Goal: Information Seeking & Learning: Learn about a topic

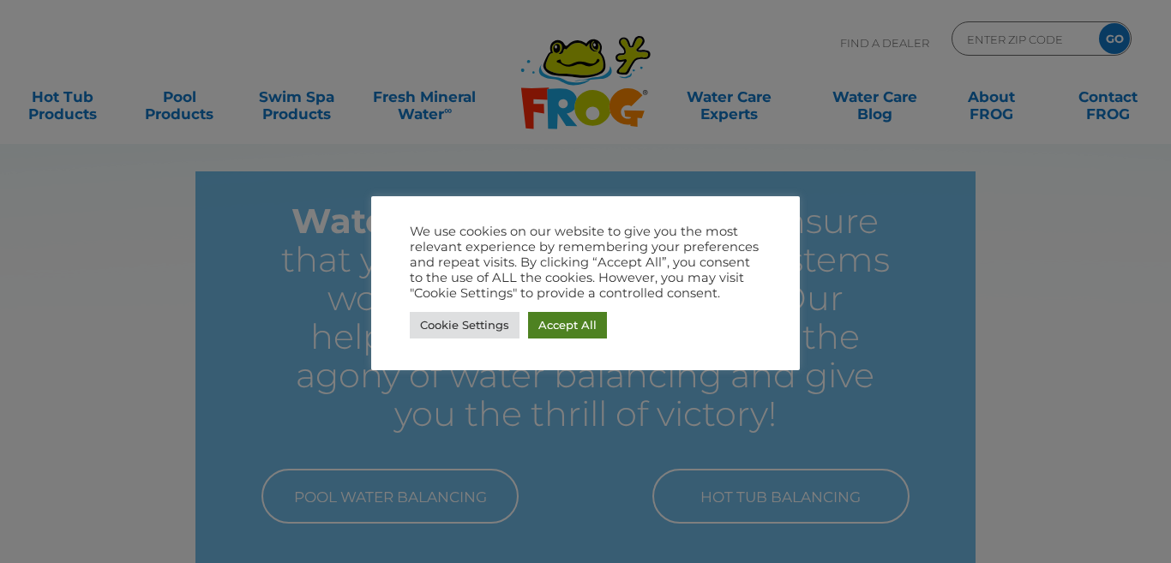
click at [593, 329] on link "Accept All" at bounding box center [567, 325] width 79 height 27
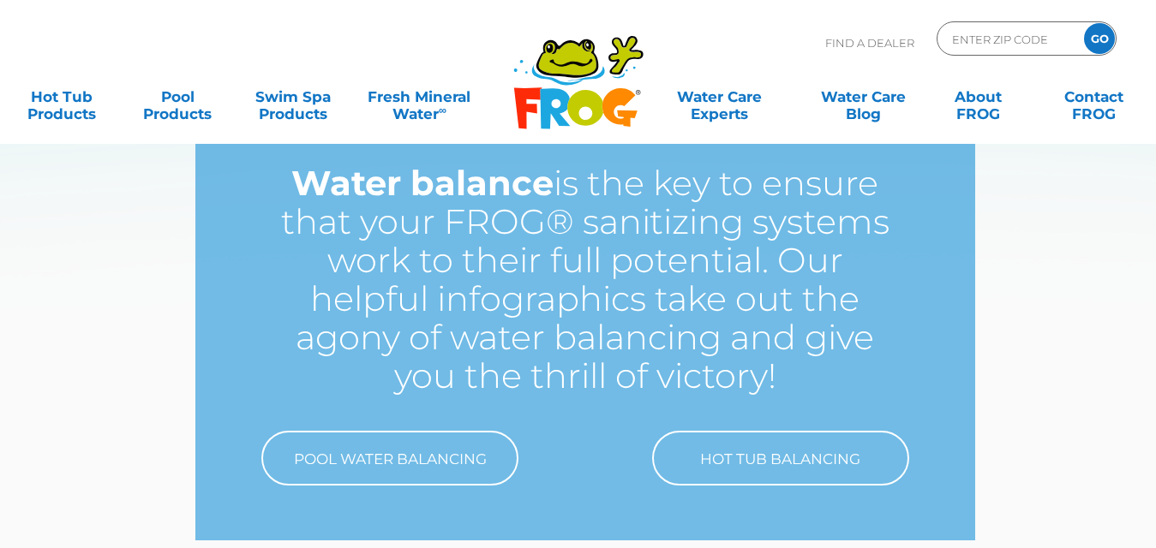
scroll to position [28, 0]
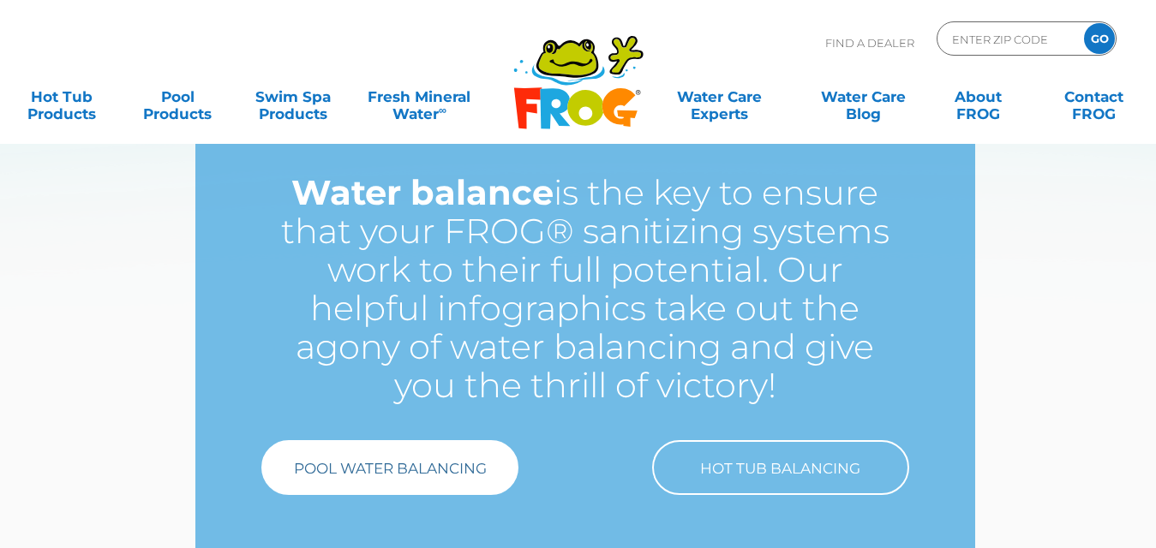
click at [437, 482] on link "Pool Water Balancing" at bounding box center [389, 467] width 257 height 55
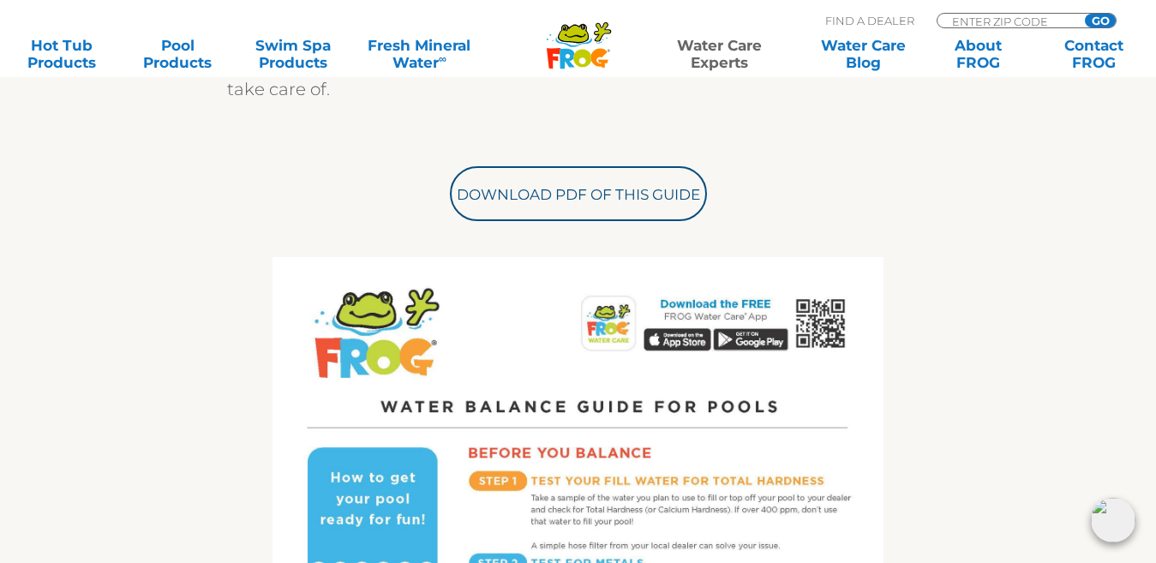
scroll to position [623, 0]
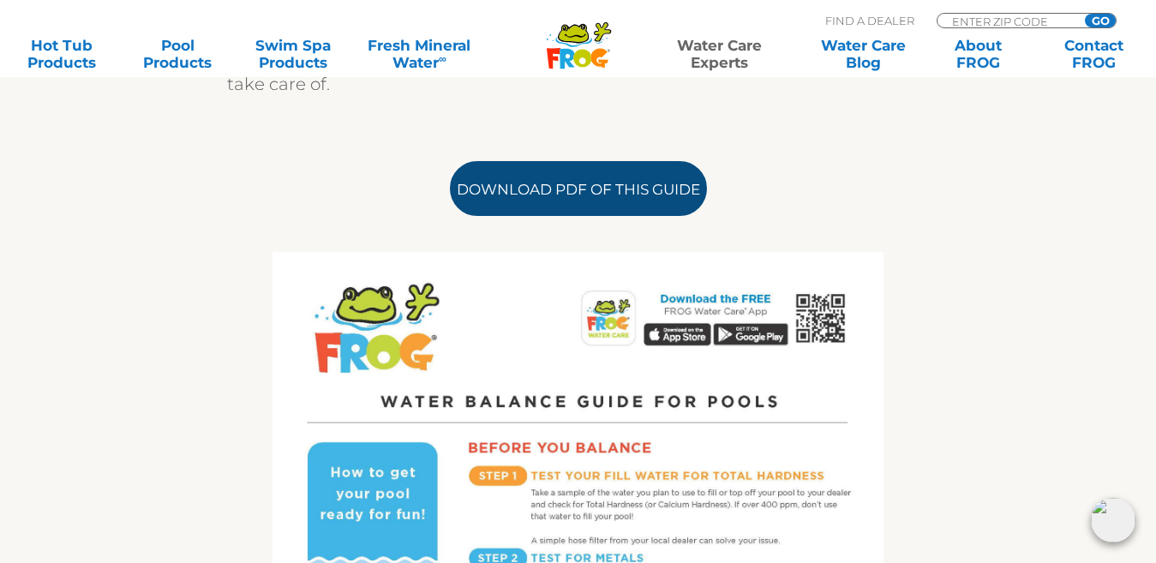
click at [661, 186] on link "Download PDF of this Guide" at bounding box center [578, 188] width 257 height 55
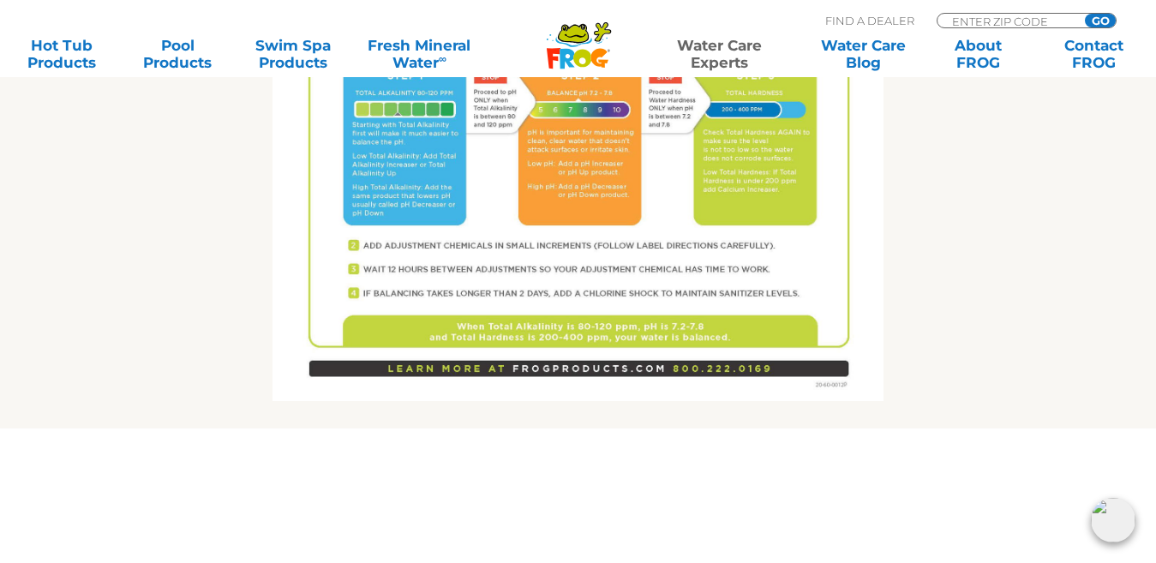
scroll to position [1346, 0]
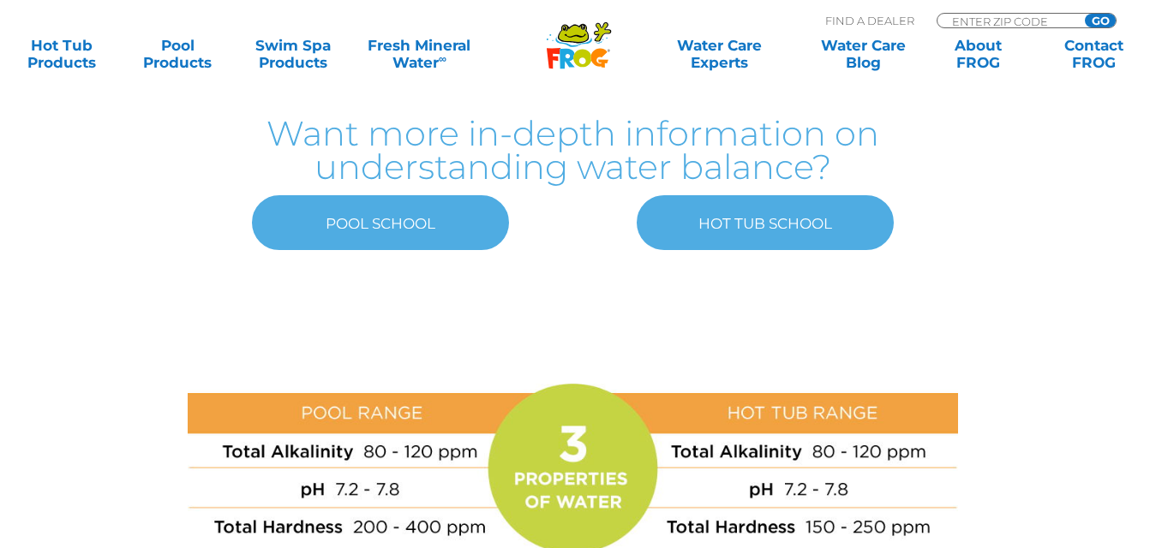
scroll to position [517, 5]
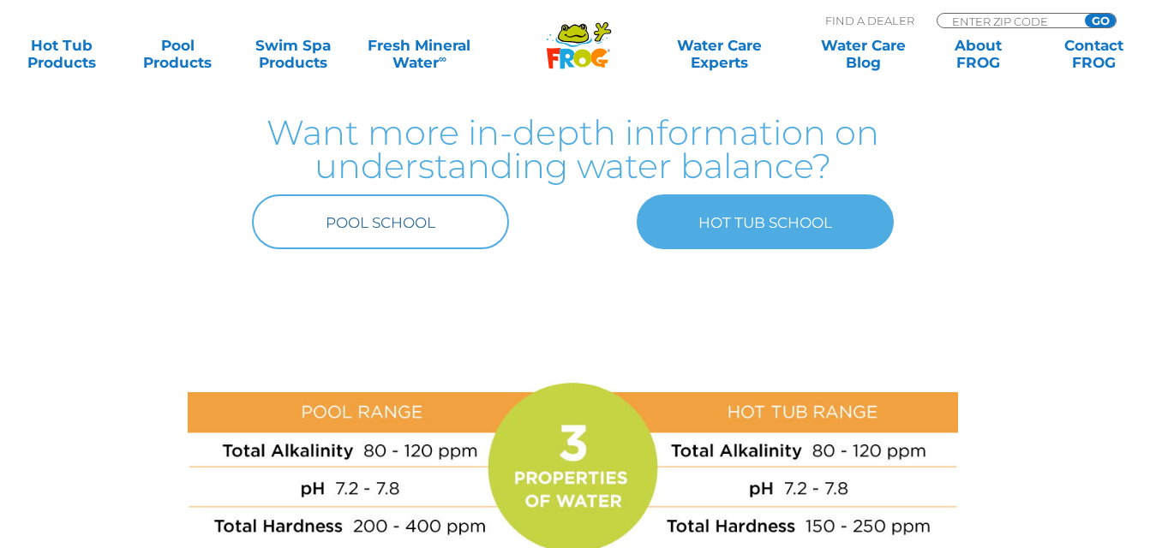
click at [399, 213] on link "POOL SCHOOL" at bounding box center [380, 222] width 257 height 55
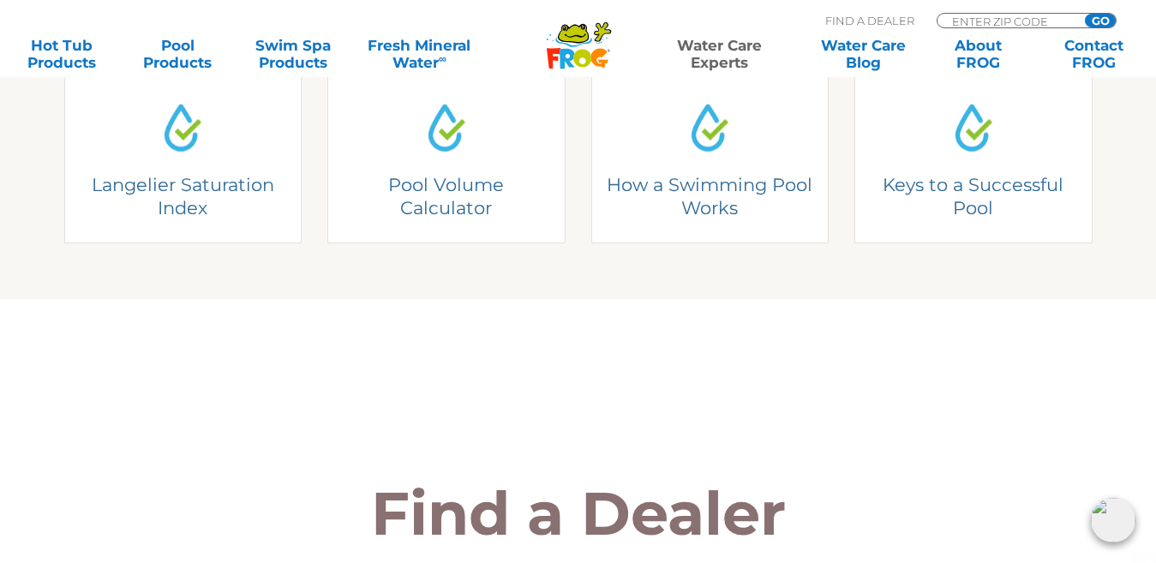
scroll to position [697, 0]
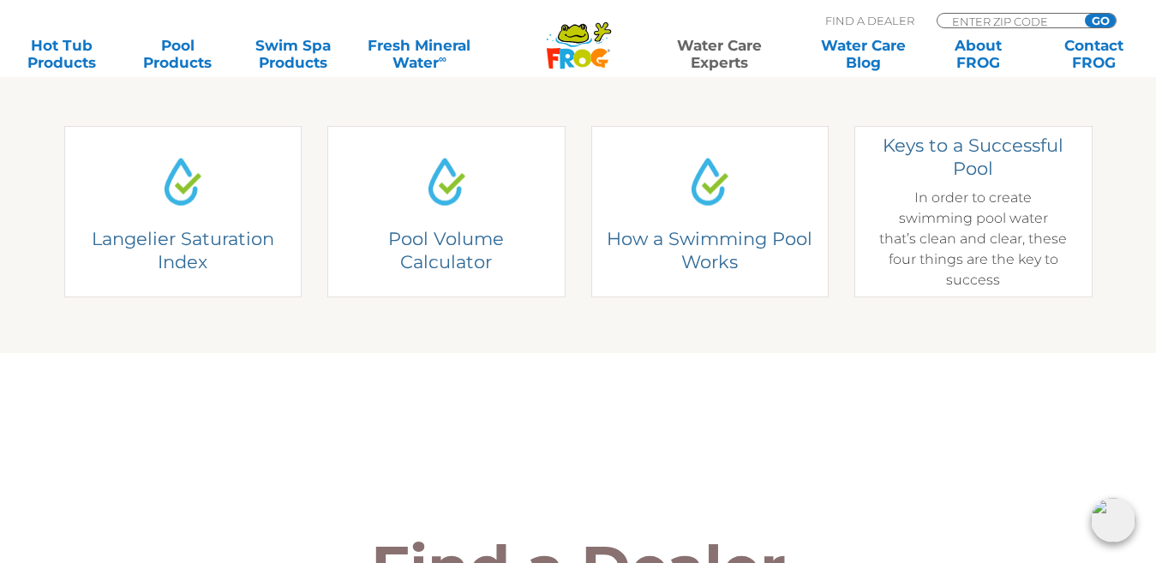
click at [992, 217] on div "Keys to a Successful Pool In order to create swimming pool water that’s clean a…" at bounding box center [973, 212] width 189 height 157
click at [972, 160] on h4 "Keys to a Successful Pool" at bounding box center [973, 157] width 189 height 47
click at [972, 175] on h4 "Keys to a Successful Pool" at bounding box center [973, 157] width 189 height 47
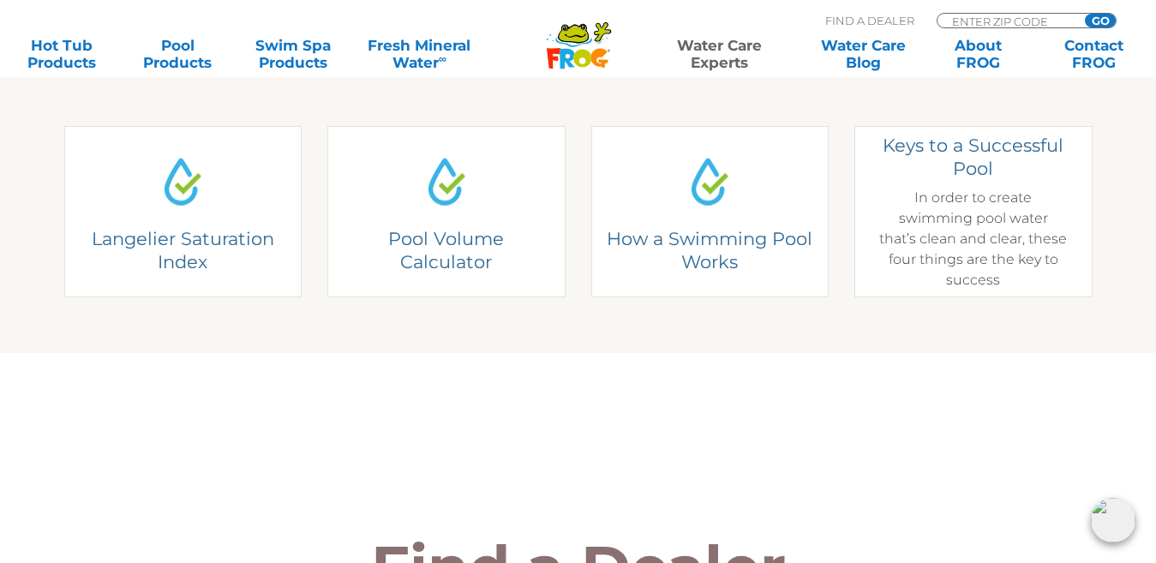
click at [972, 219] on div "Keys to a Successful Pool In order to create swimming pool water that’s clean a…" at bounding box center [973, 212] width 189 height 157
click at [980, 225] on div "Keys to a Successful Pool In order to create swimming pool water that’s clean a…" at bounding box center [973, 212] width 189 height 157
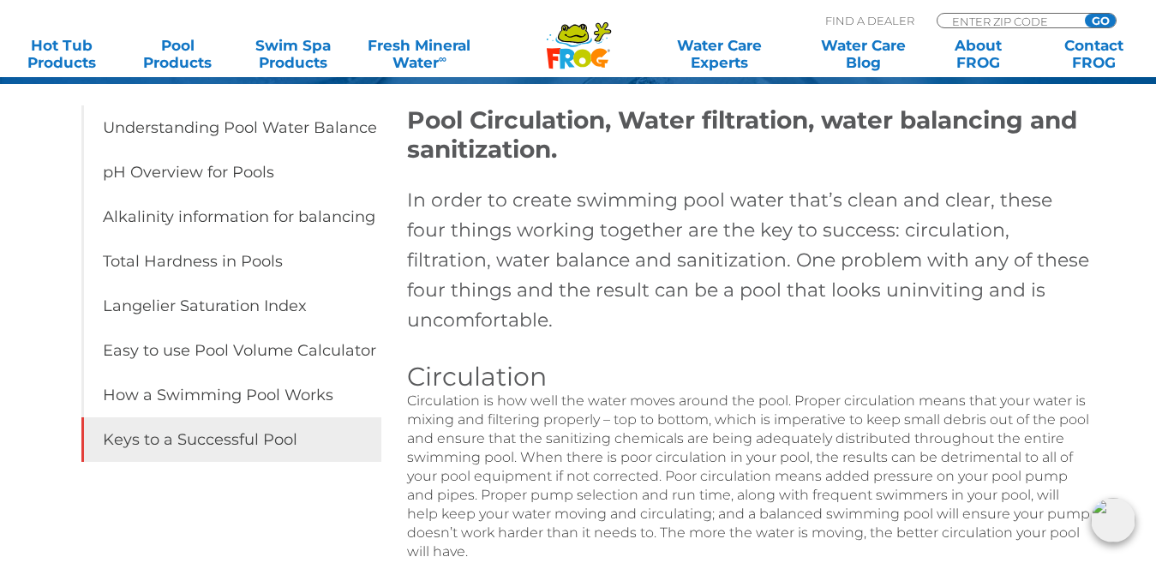
scroll to position [274, 0]
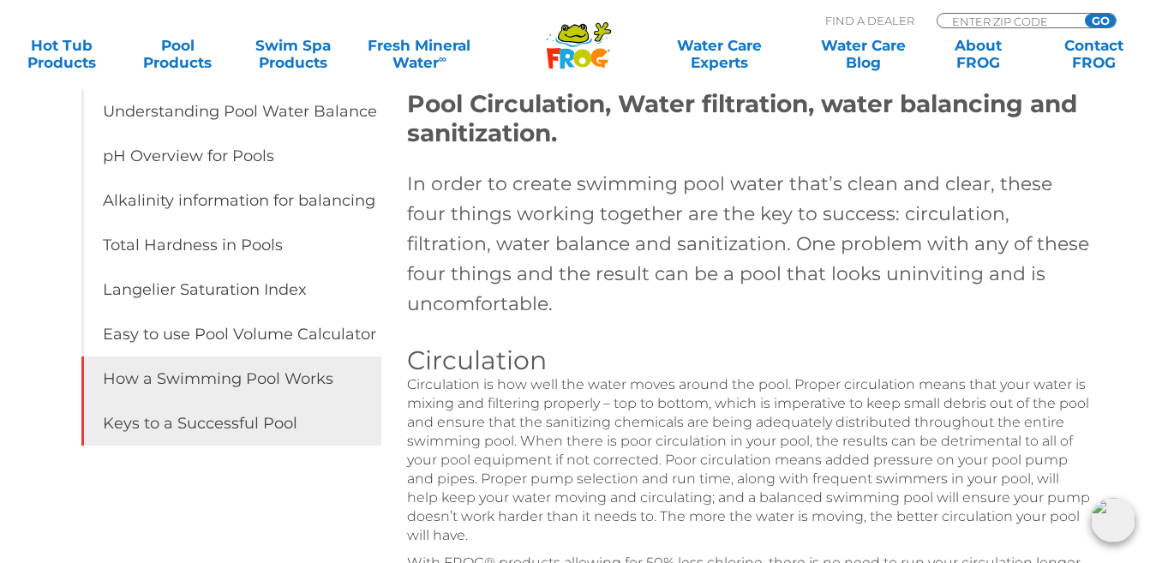
click at [299, 383] on link "How a Swimming Pool Works" at bounding box center [231, 379] width 300 height 45
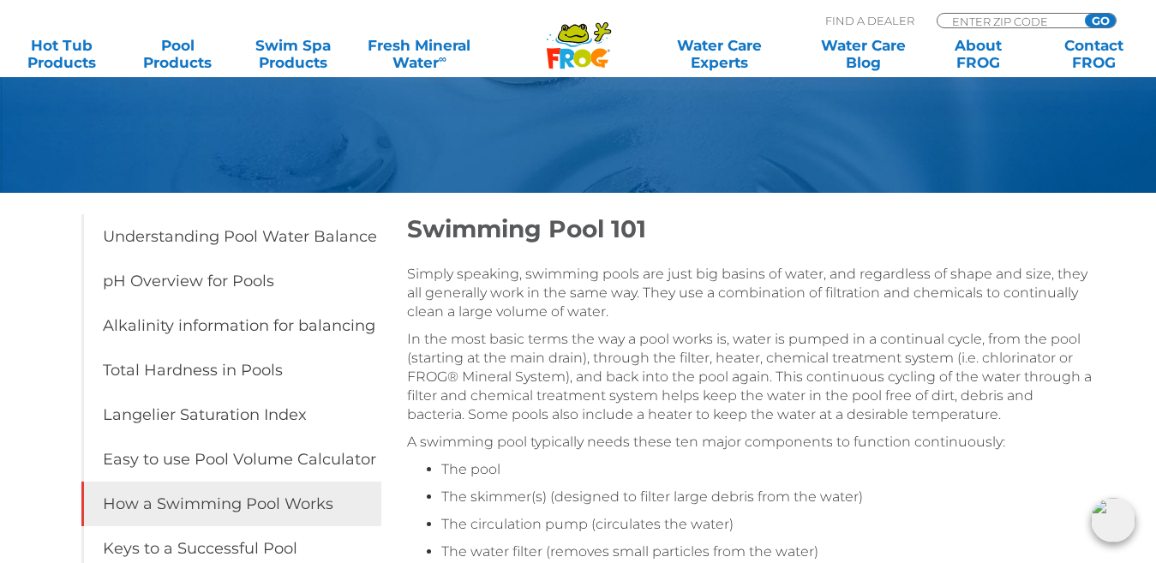
scroll to position [231, 0]
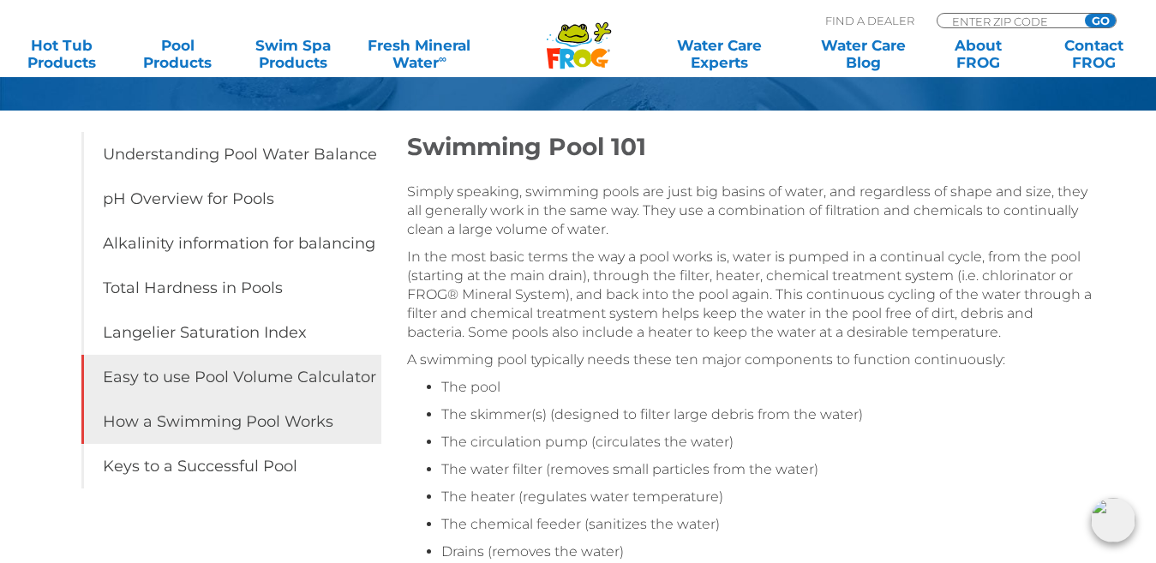
click at [315, 370] on link "Easy to use Pool Volume Calculator" at bounding box center [231, 377] width 300 height 45
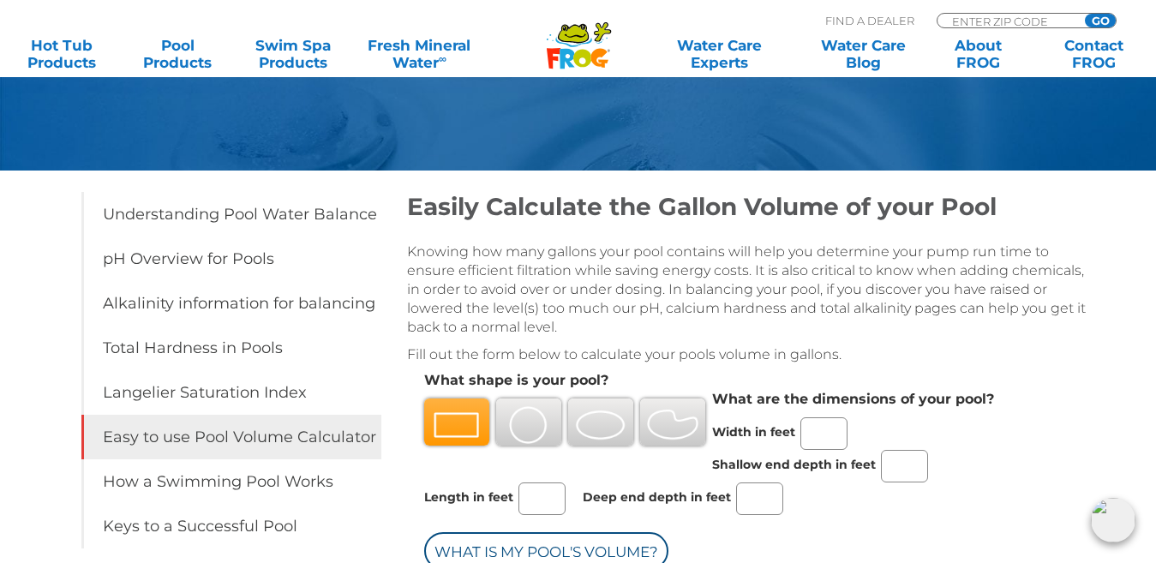
scroll to position [194, 0]
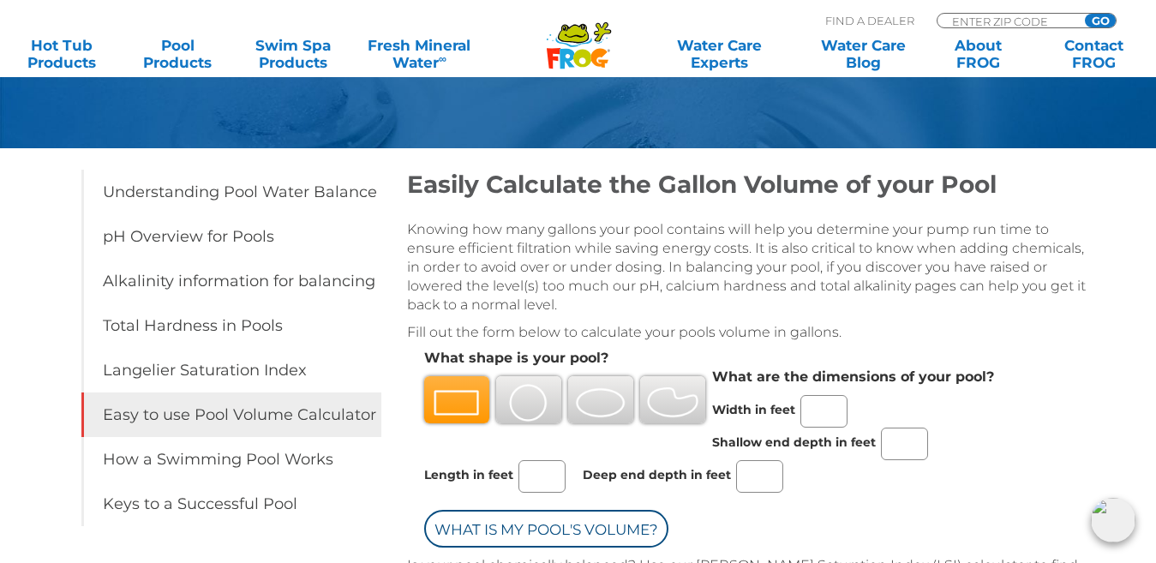
click at [548, 399] on img at bounding box center [528, 403] width 51 height 38
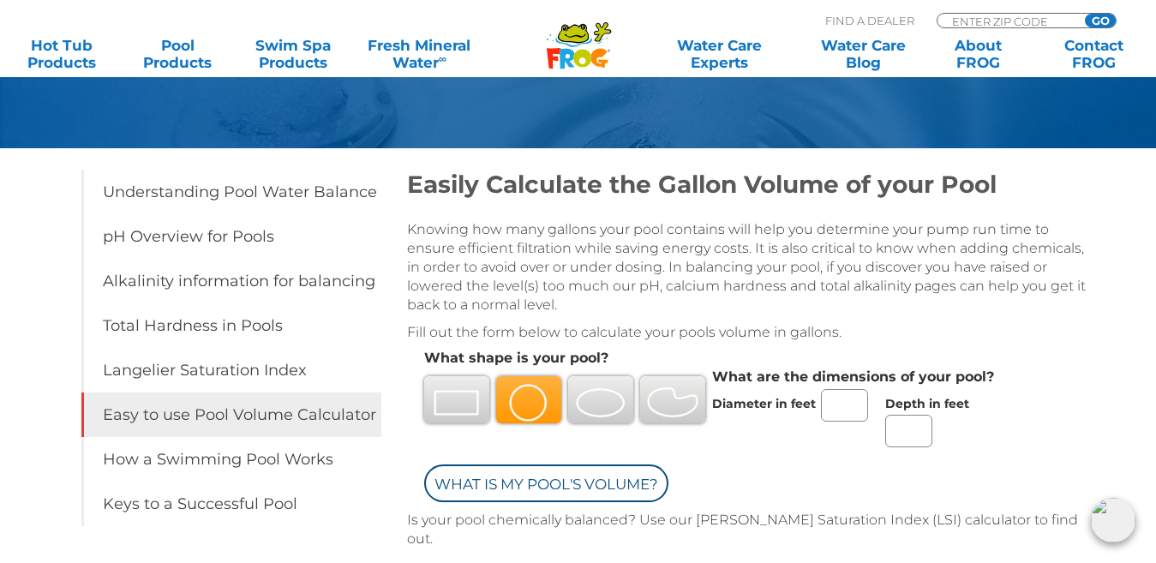
click at [845, 405] on input "Diameter in feet" at bounding box center [844, 405] width 47 height 33
type input "21"
click at [914, 430] on input "Depth in feet" at bounding box center [908, 431] width 47 height 33
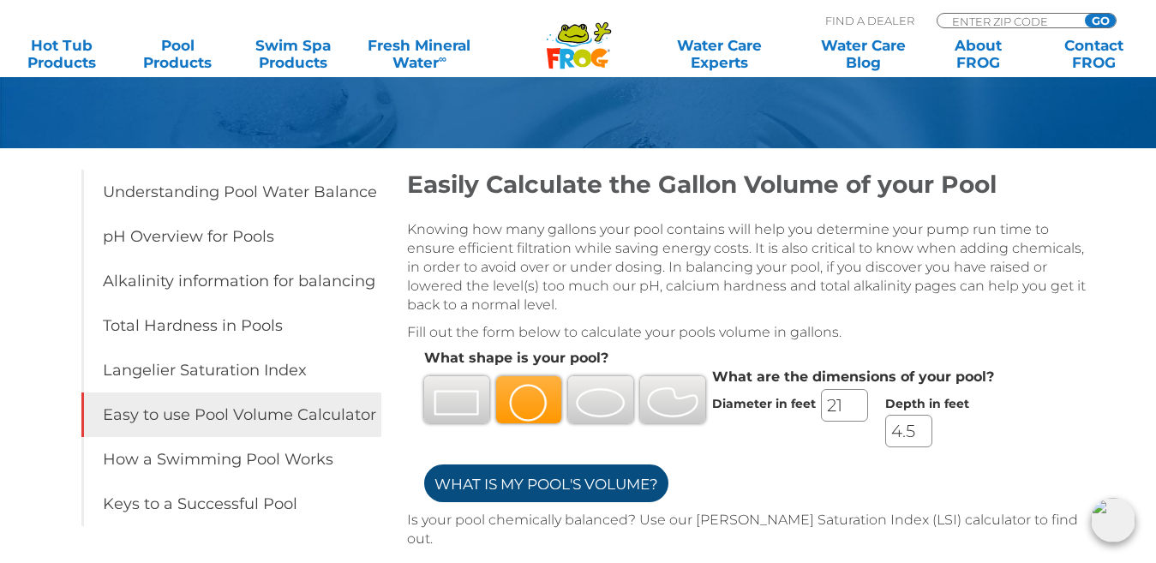
type input "4.5"
click at [626, 483] on input "What is my Pool's Volume?" at bounding box center [546, 483] width 244 height 38
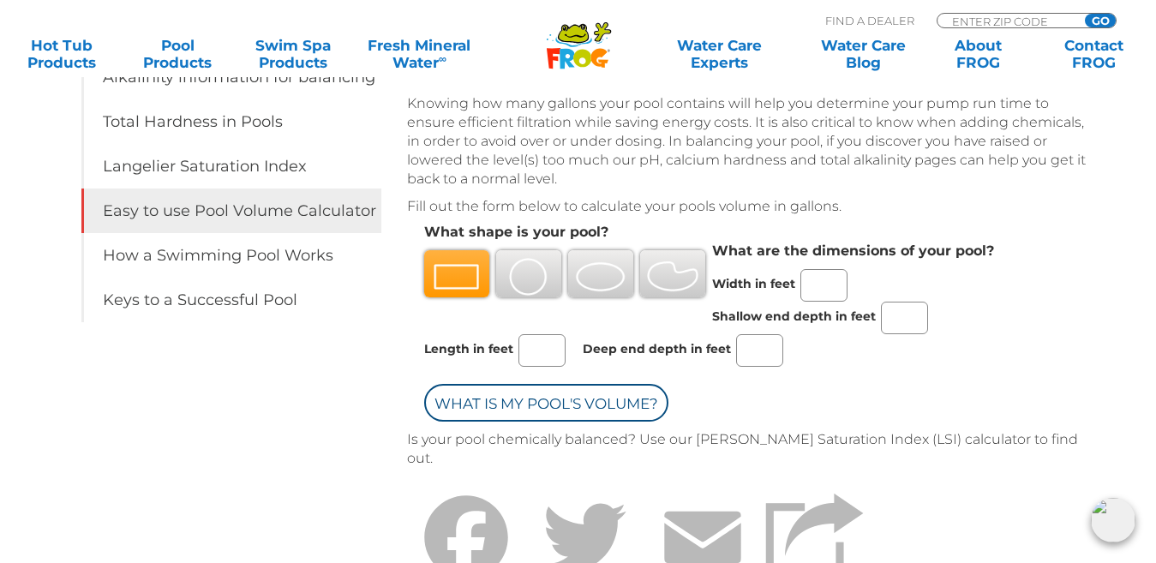
scroll to position [457, 0]
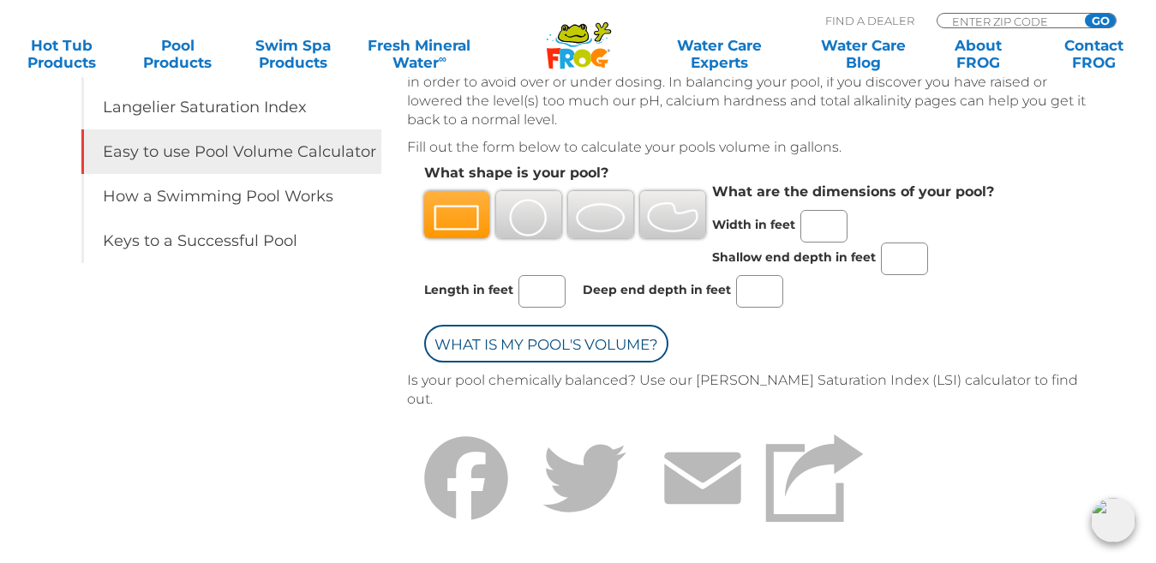
click at [512, 215] on img at bounding box center [528, 218] width 51 height 38
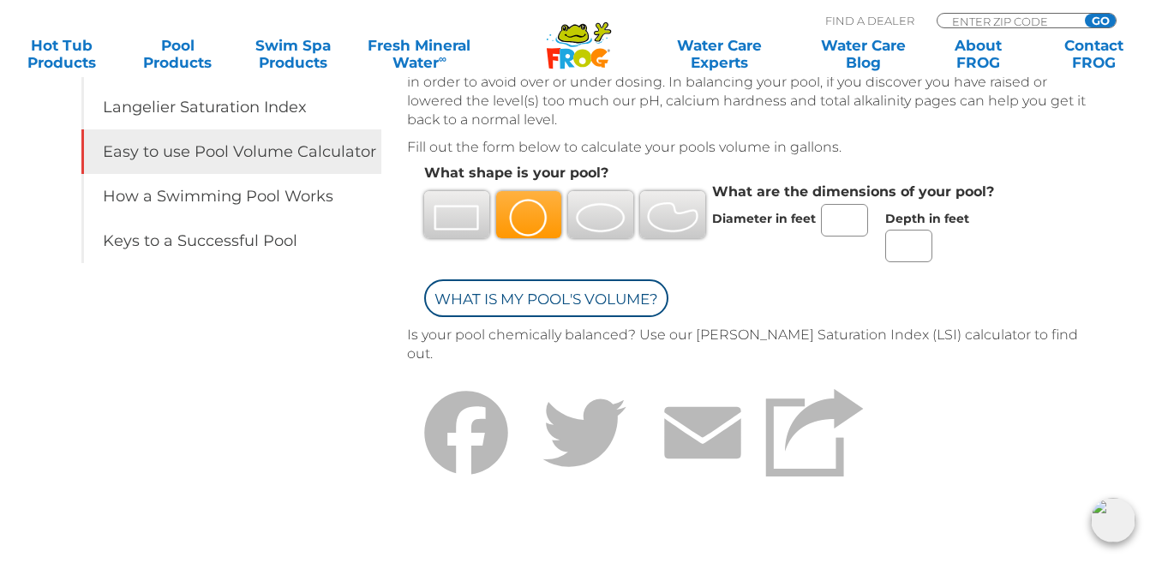
click at [835, 217] on input "Diameter in feet" at bounding box center [844, 220] width 47 height 33
type input "21"
click at [901, 245] on input "Depth in feet" at bounding box center [908, 246] width 47 height 33
type input "4.5"
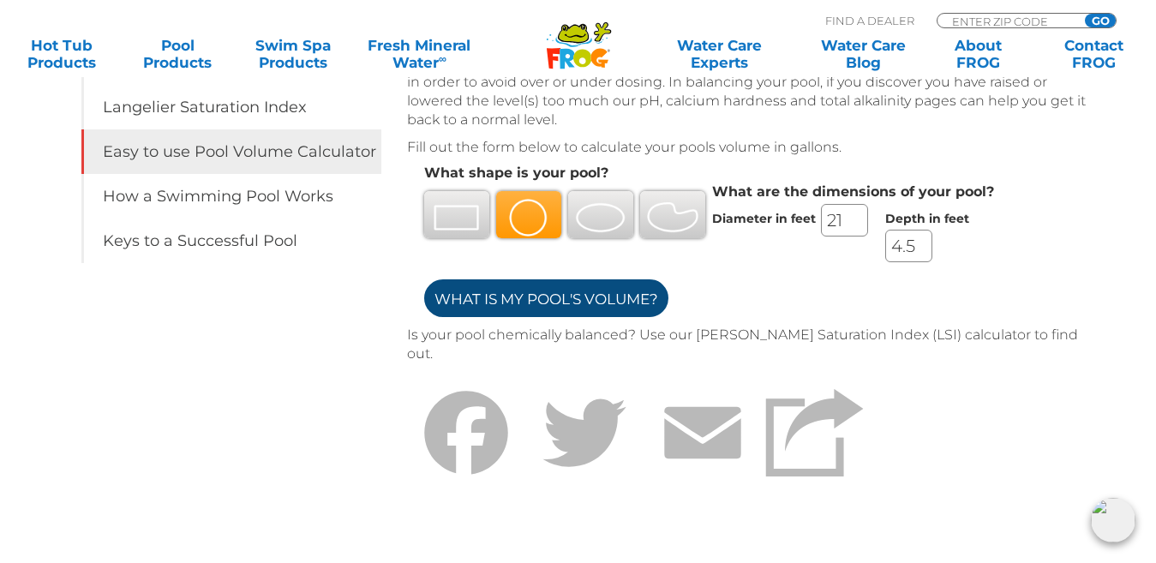
click at [608, 296] on input "What is my Pool's Volume?" at bounding box center [546, 298] width 244 height 38
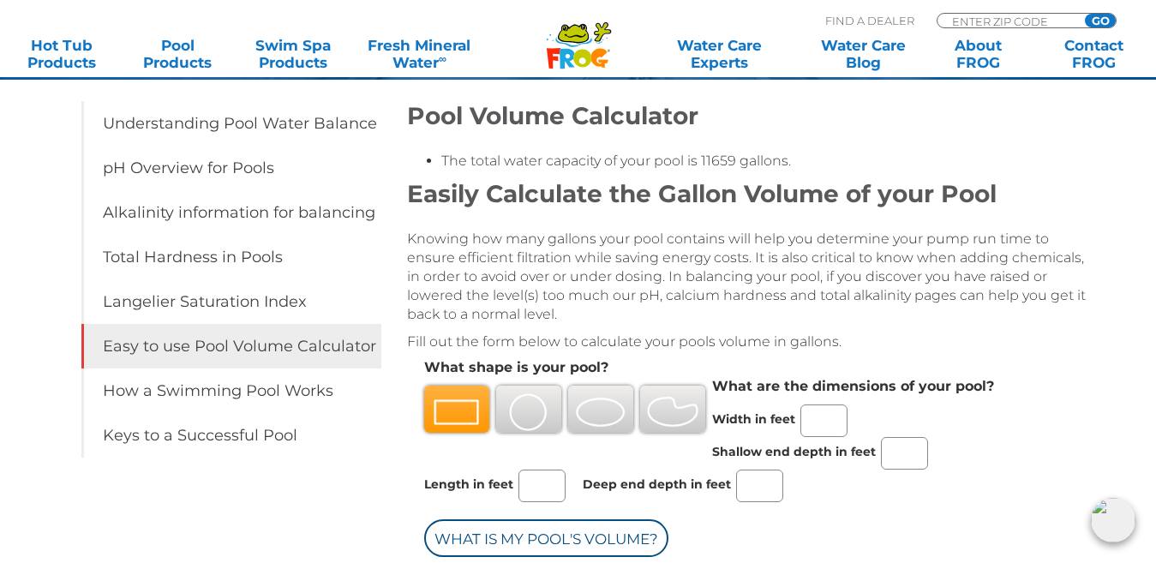
scroll to position [204, 0]
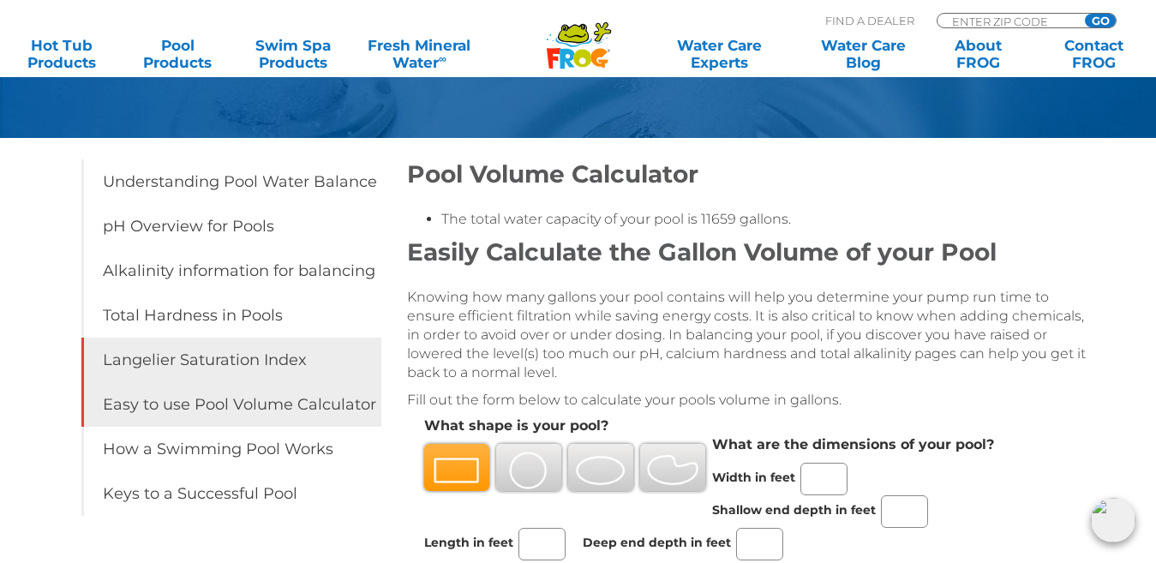
click at [291, 356] on link "Langelier Saturation Index" at bounding box center [231, 360] width 300 height 45
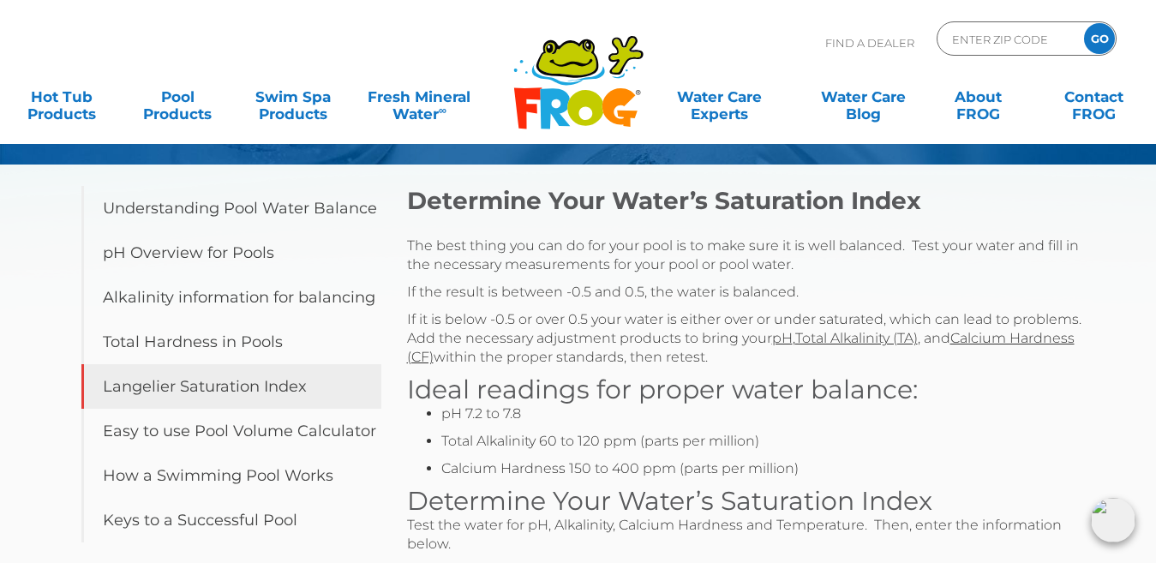
scroll to position [27, 0]
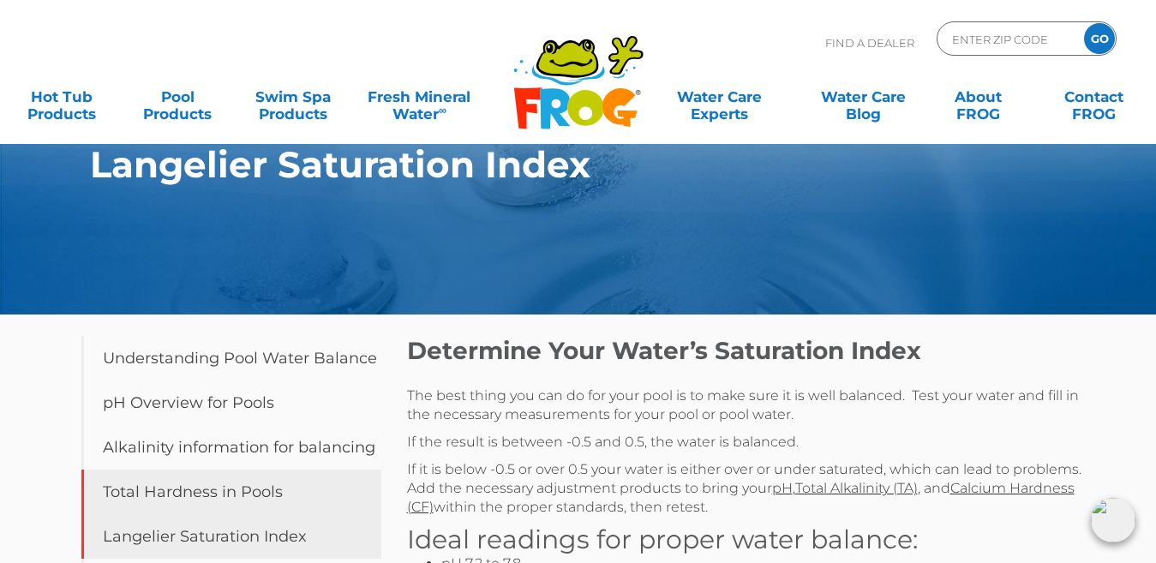
click at [182, 489] on link "Total Hardness in Pools" at bounding box center [231, 492] width 300 height 45
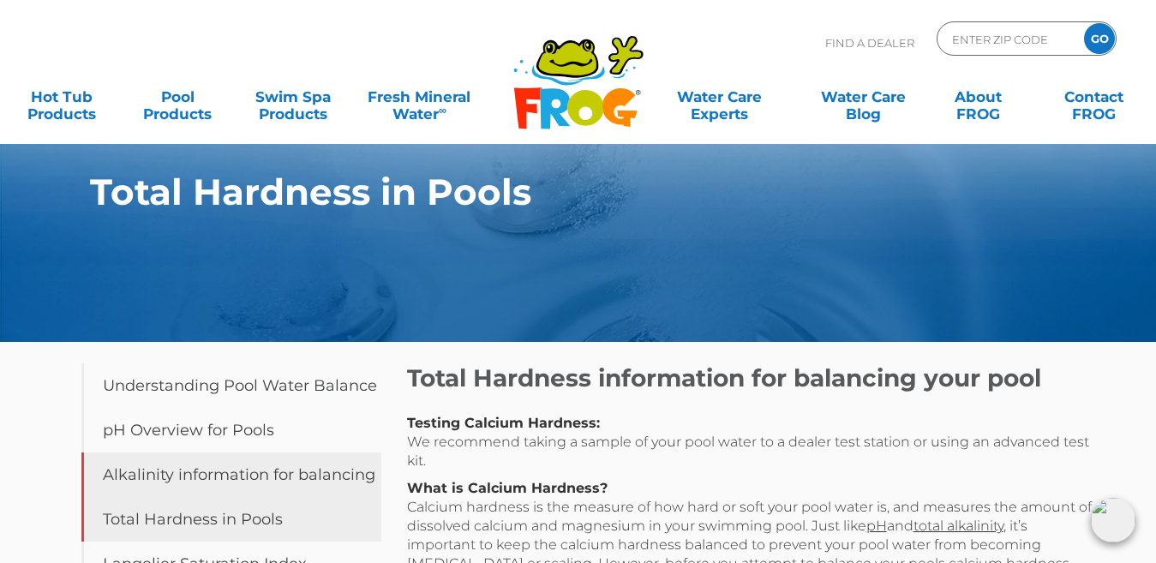
click at [259, 459] on link "Alkalinity information for balancing" at bounding box center [231, 474] width 300 height 45
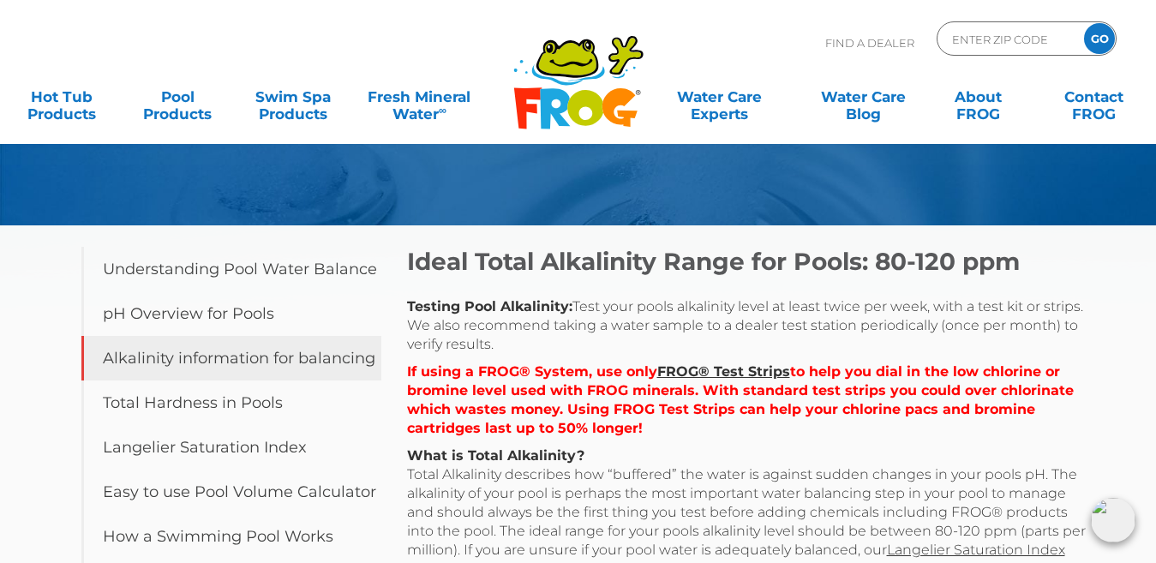
scroll to position [128, 0]
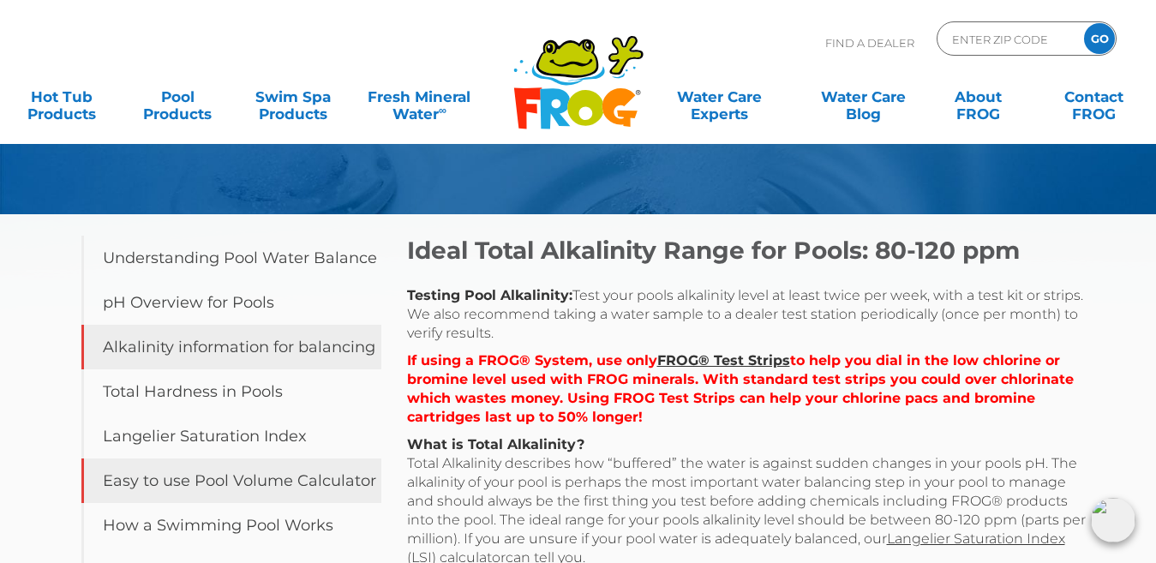
click at [362, 485] on link "Easy to use Pool Volume Calculator" at bounding box center [231, 480] width 300 height 45
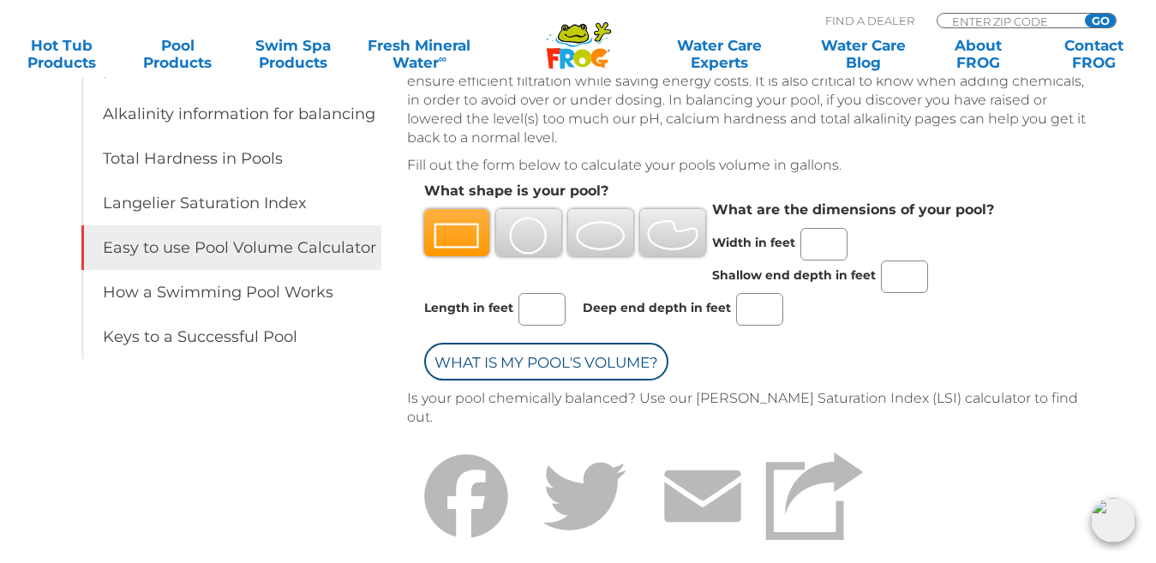
scroll to position [365, 0]
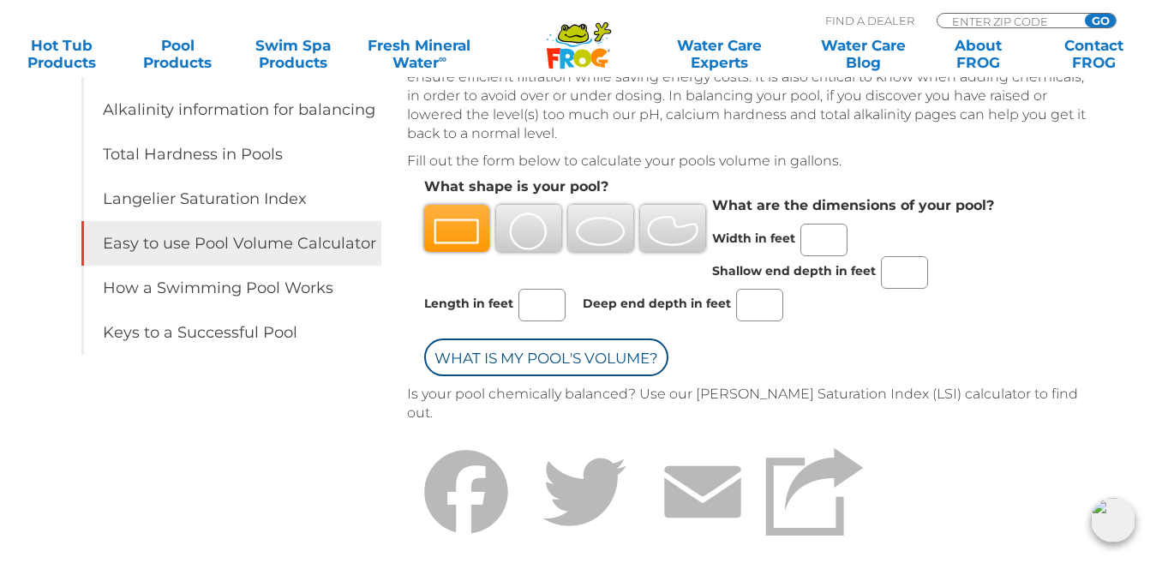
click at [518, 229] on img at bounding box center [528, 232] width 51 height 38
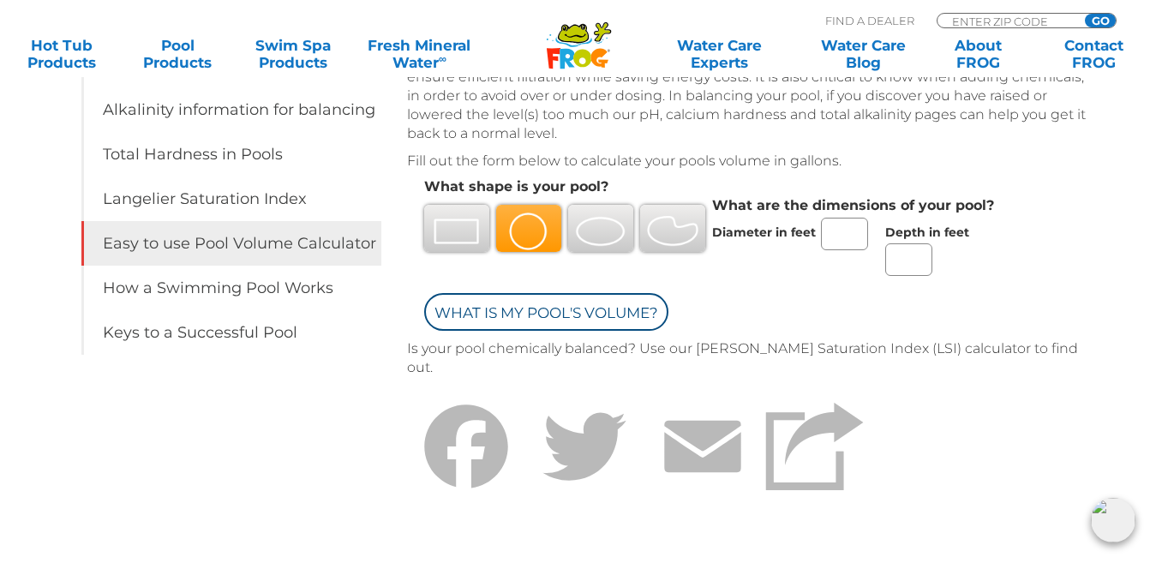
click at [848, 223] on input "Diameter in feet" at bounding box center [844, 234] width 47 height 33
type input "21"
click at [900, 253] on input "Depth in feet" at bounding box center [908, 259] width 47 height 33
type input "4.5"
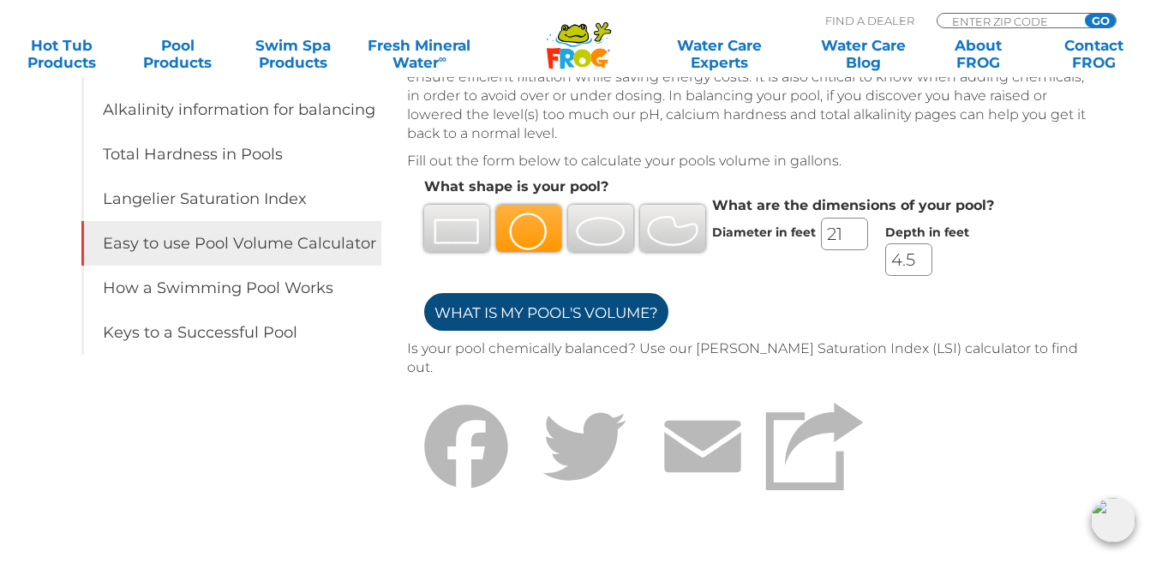
click at [604, 315] on input "What is my Pool's Volume?" at bounding box center [546, 312] width 244 height 38
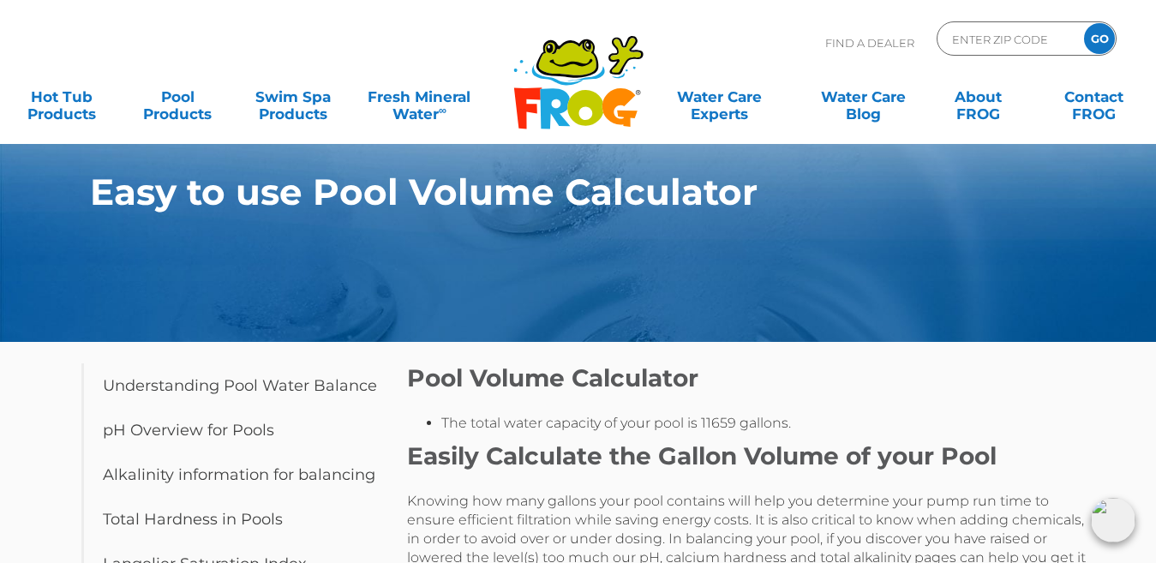
scroll to position [493, 0]
